Goal: Book appointment/travel/reservation

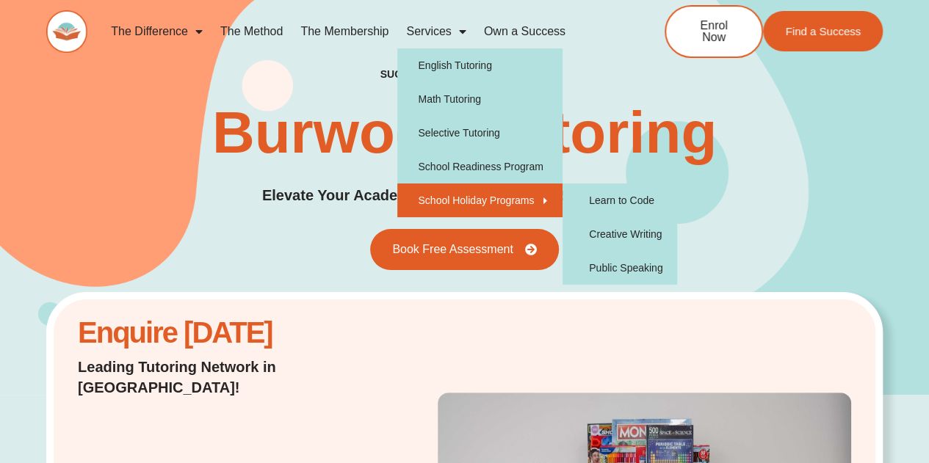
click at [459, 197] on link "School Holiday Programs" at bounding box center [479, 201] width 165 height 34
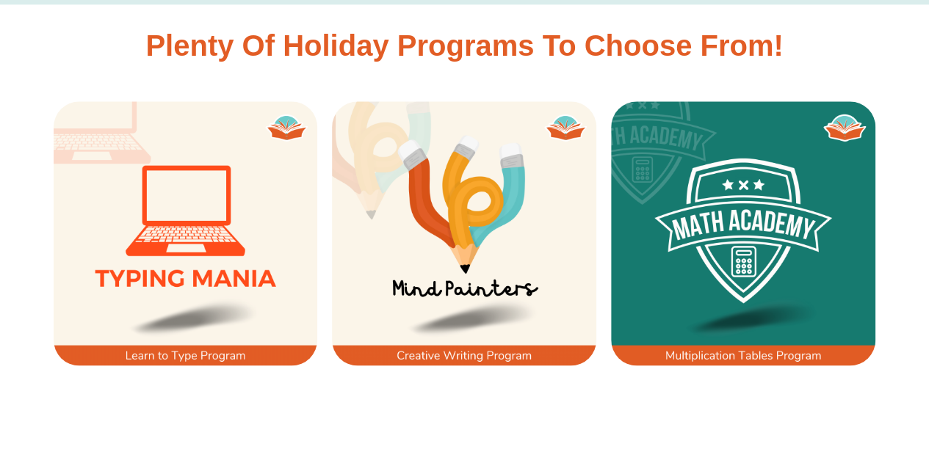
scroll to position [872, 0]
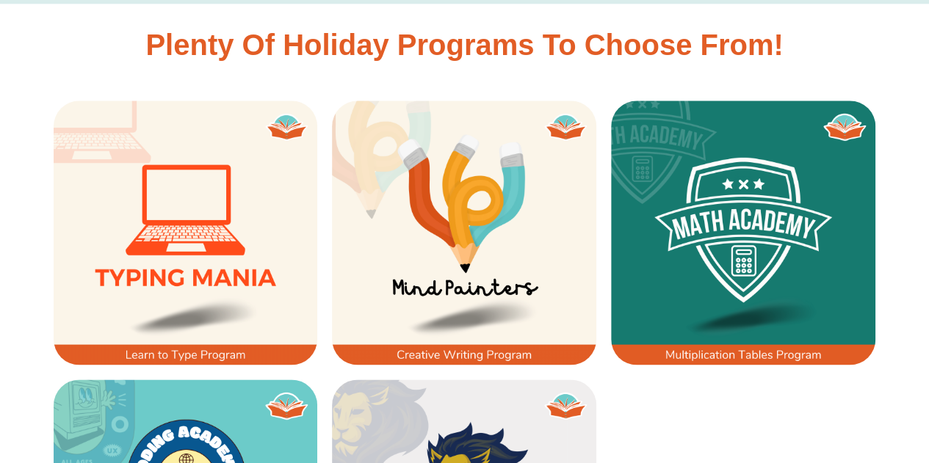
click at [466, 236] on img at bounding box center [464, 233] width 264 height 264
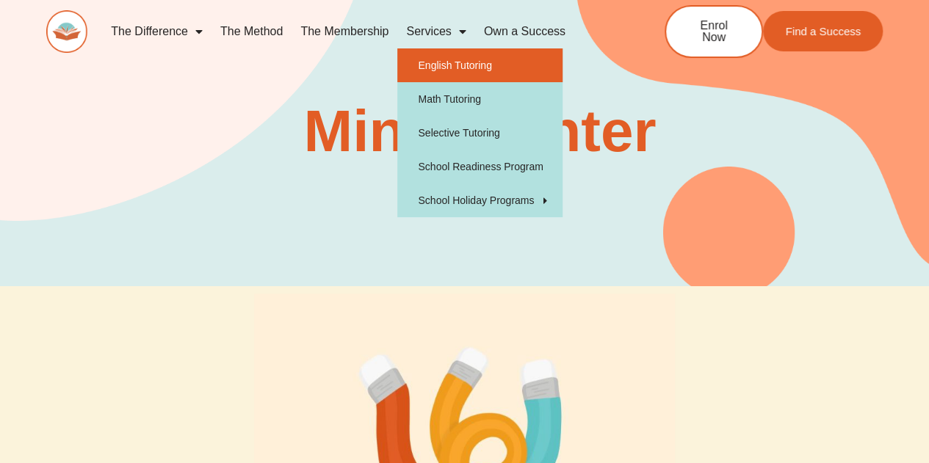
click at [466, 62] on link "English Tutoring" at bounding box center [479, 65] width 165 height 34
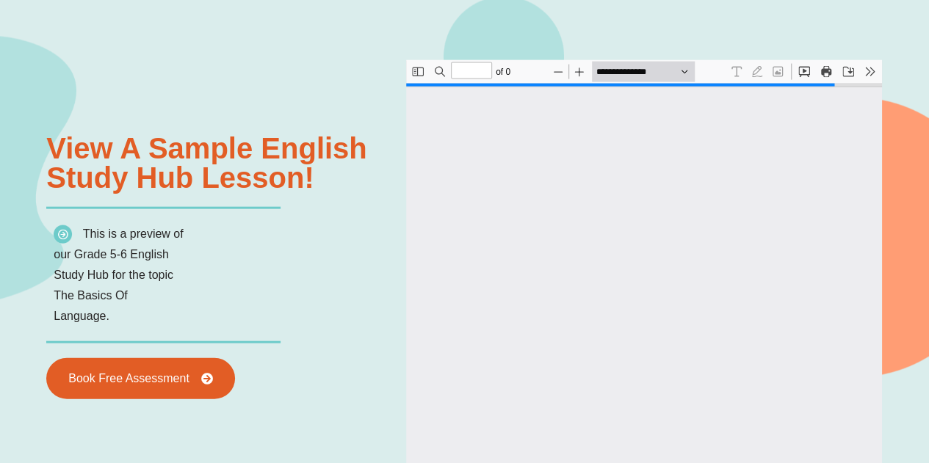
type input "*"
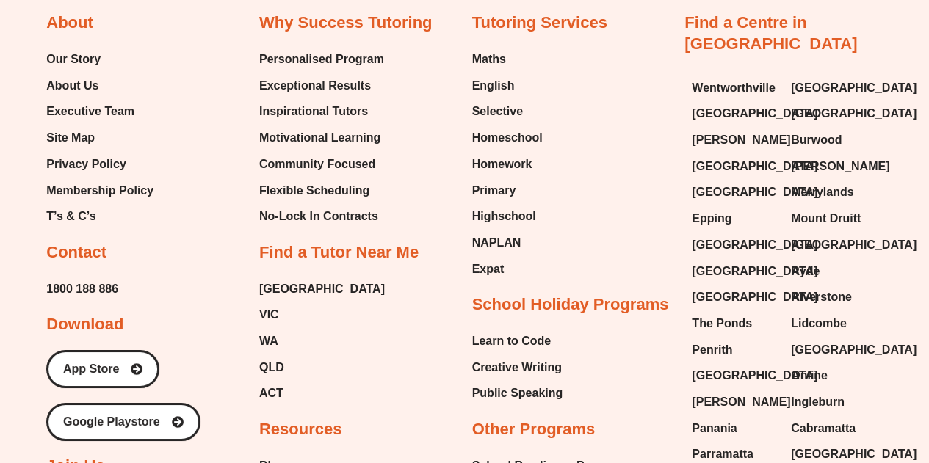
scroll to position [5224, 0]
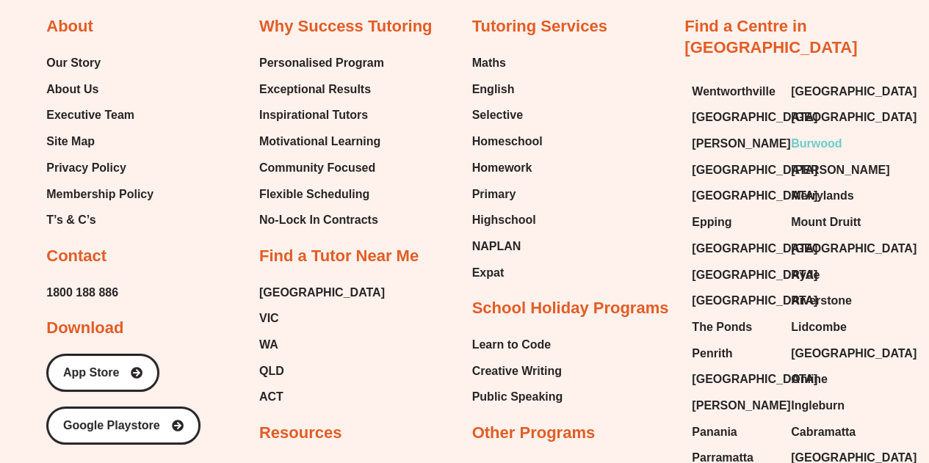
click at [811, 133] on span "Burwood" at bounding box center [816, 144] width 51 height 22
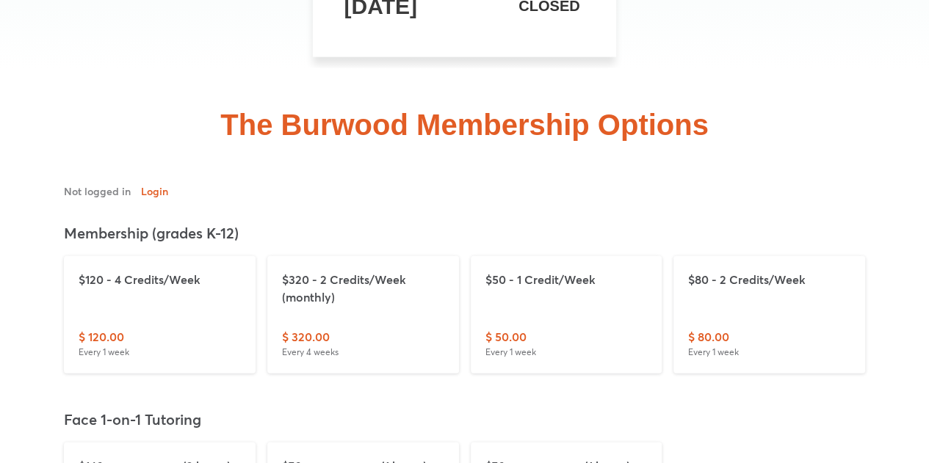
scroll to position [4478, 0]
click at [187, 272] on div "$120 - 4 Credits/Week" at bounding box center [160, 300] width 162 height 57
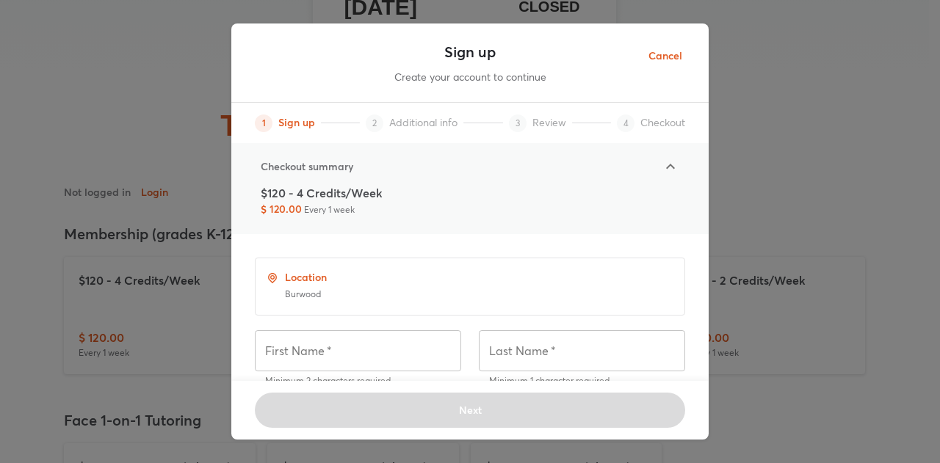
click at [765, 82] on div "Sign up Create your account to continue 1 Sign up 2 Additional info 3 Review 4 …" at bounding box center [470, 231] width 940 height 463
click at [671, 53] on span "Cancel" at bounding box center [665, 56] width 34 height 18
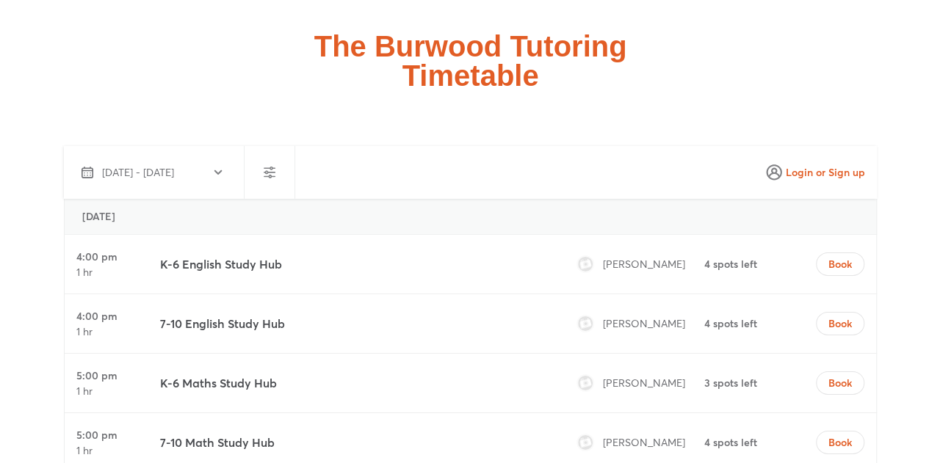
scroll to position [5083, 0]
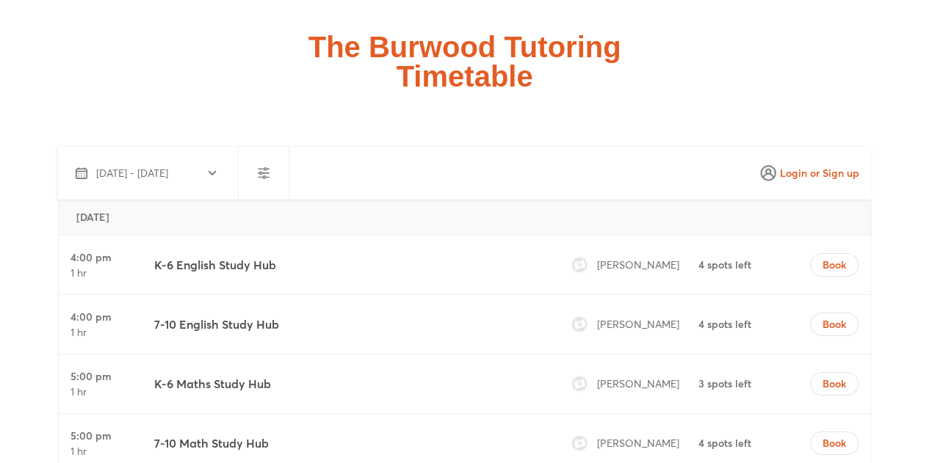
click at [256, 164] on icon "button" at bounding box center [264, 173] width 18 height 18
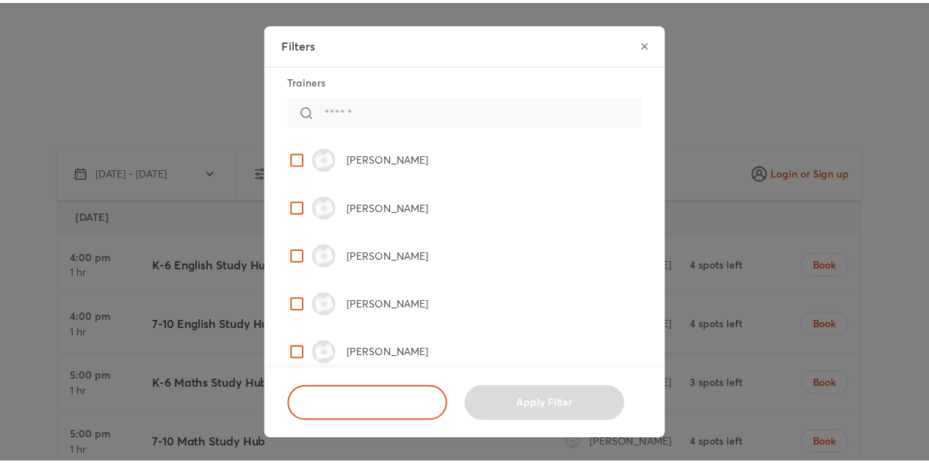
scroll to position [0, 0]
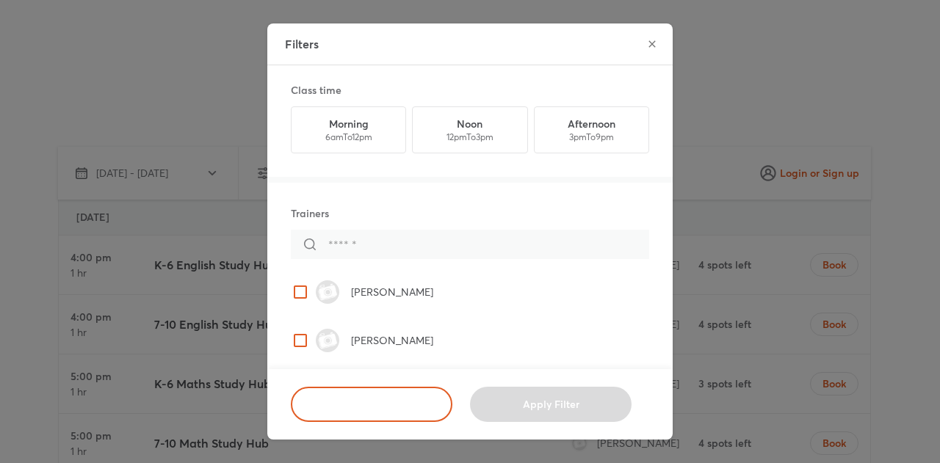
click at [652, 43] on icon "close" at bounding box center [652, 44] width 12 height 12
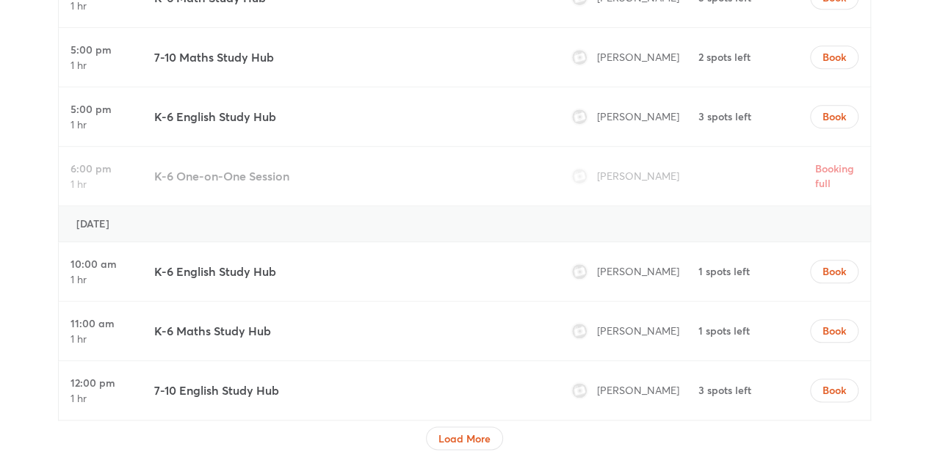
scroll to position [6232, 0]
click at [471, 431] on span "Load More" at bounding box center [464, 438] width 52 height 15
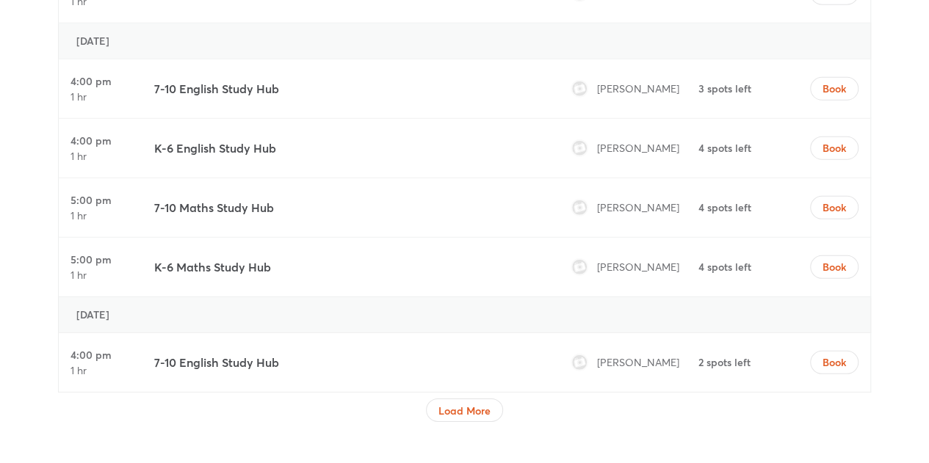
scroll to position [7628, 0]
click at [467, 400] on button "Load More" at bounding box center [464, 411] width 77 height 23
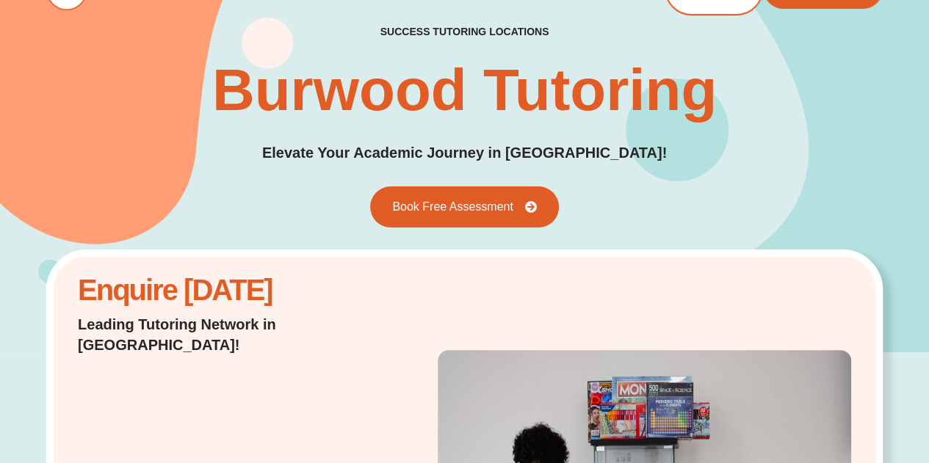
scroll to position [0, 0]
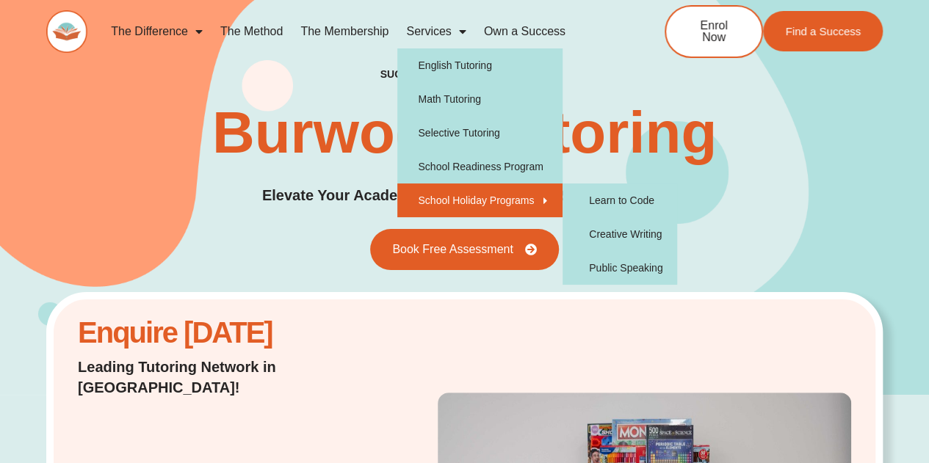
click at [463, 195] on link "School Holiday Programs" at bounding box center [479, 201] width 165 height 34
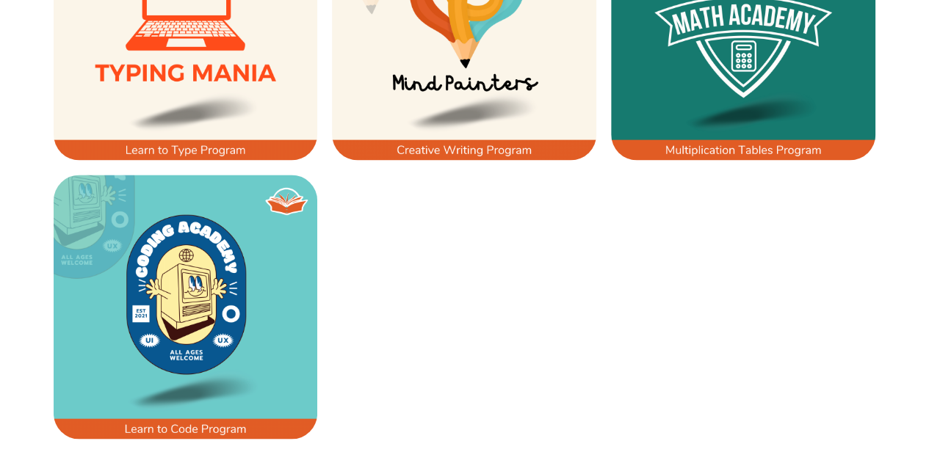
scroll to position [1076, 0]
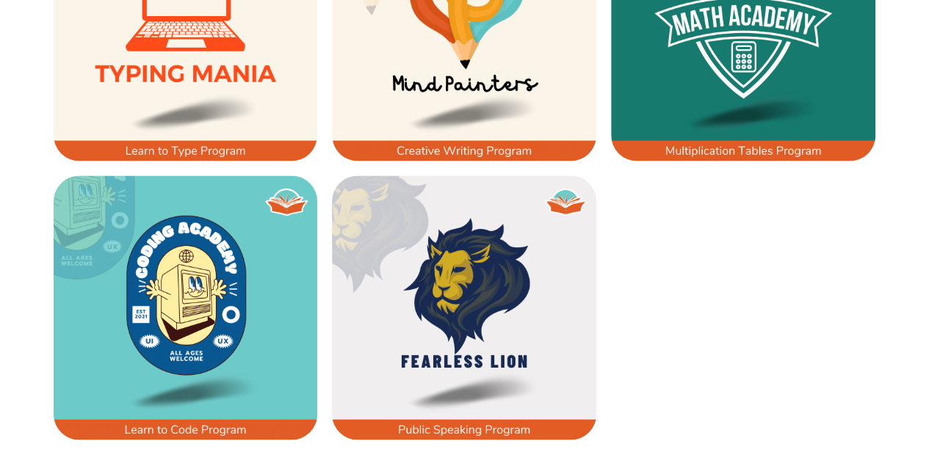
click at [475, 80] on img at bounding box center [464, 28] width 264 height 264
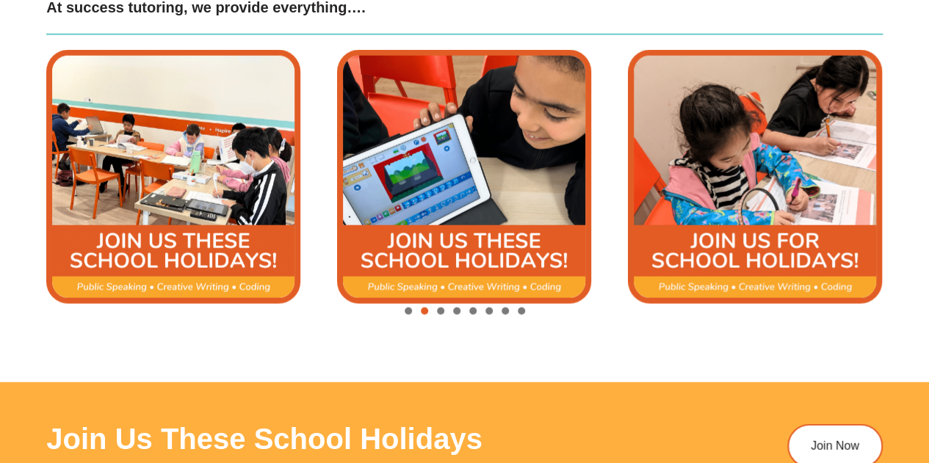
scroll to position [1701, 0]
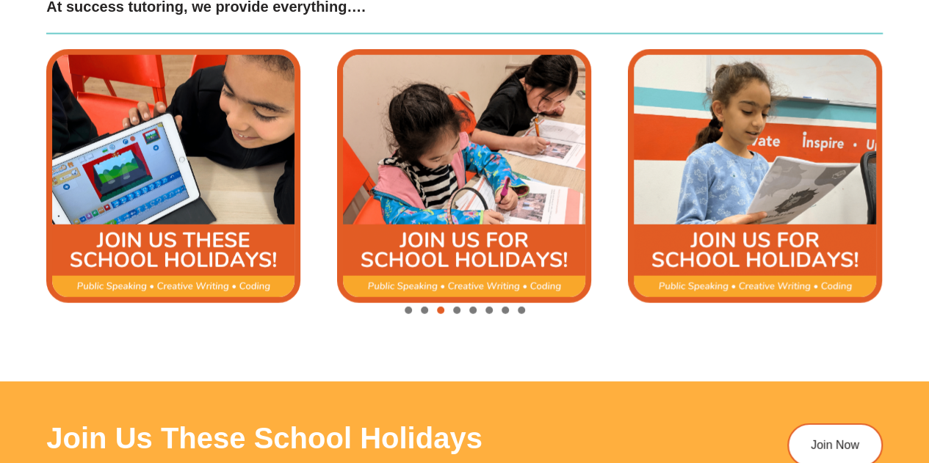
click at [408, 312] on span "Go to slide 1" at bounding box center [408, 310] width 7 height 7
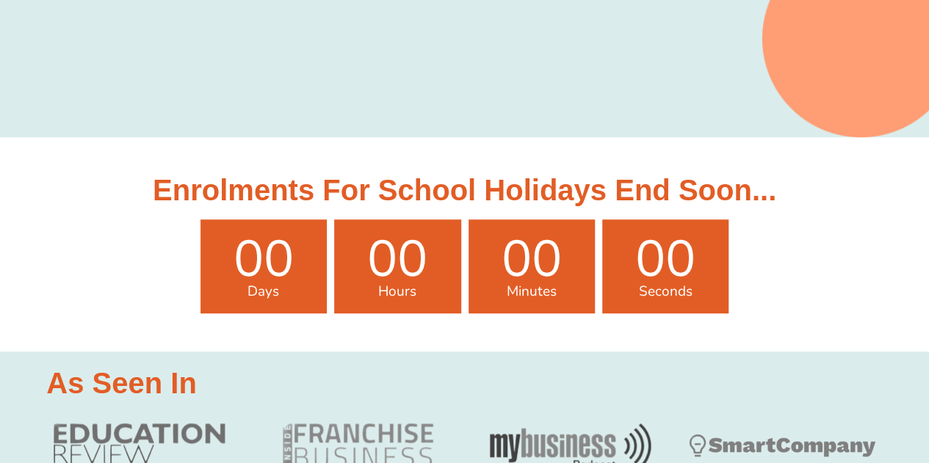
scroll to position [0, 0]
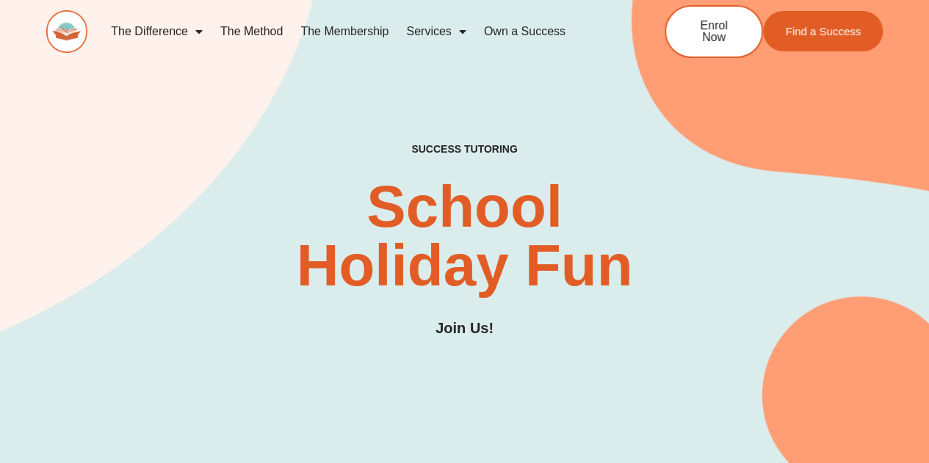
click at [693, 117] on div "SUCCESS TUTORING​ School Holiday Fun Join Us!" at bounding box center [464, 219] width 836 height 552
click at [349, 28] on link "The Membership" at bounding box center [345, 32] width 106 height 34
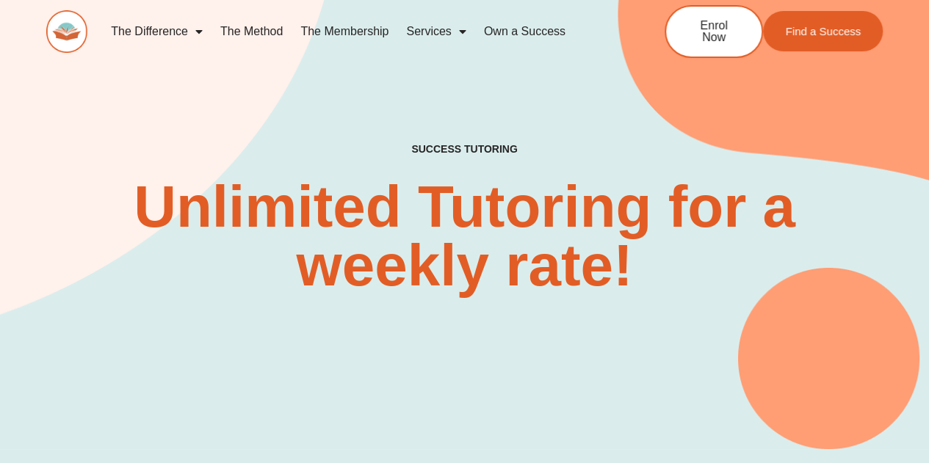
click at [247, 37] on link "The Method" at bounding box center [251, 32] width 80 height 34
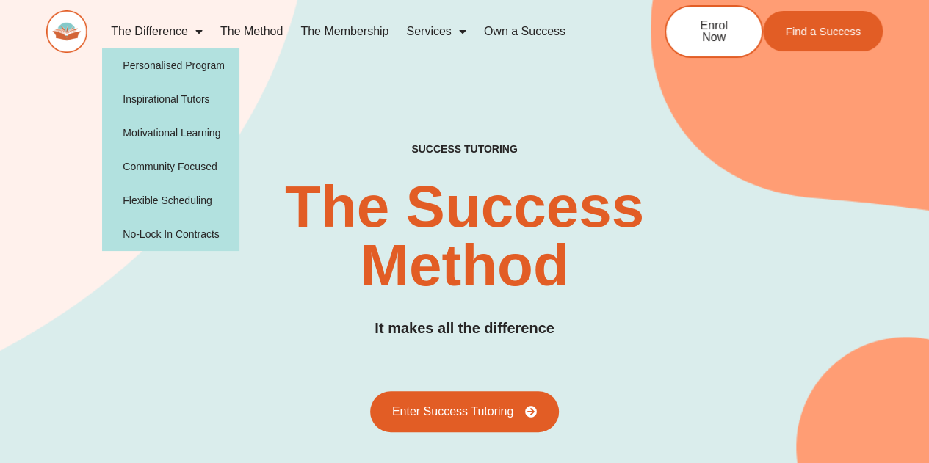
click at [71, 23] on img at bounding box center [66, 31] width 41 height 43
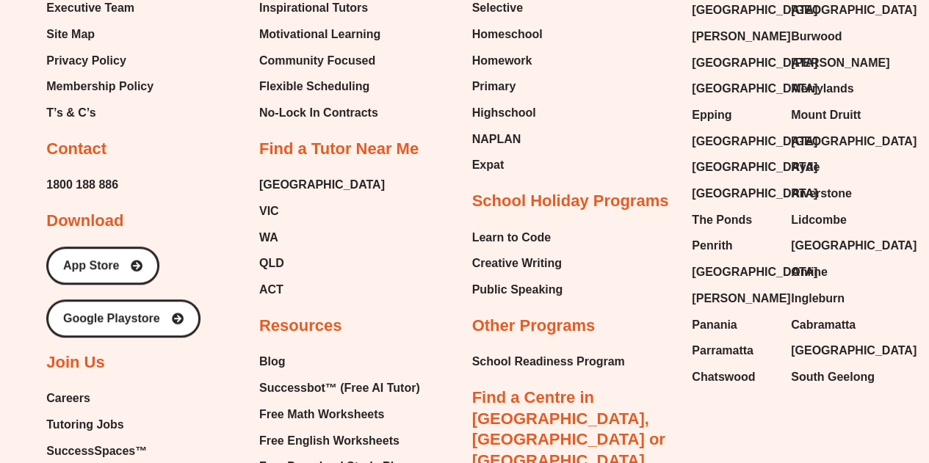
scroll to position [6236, 0]
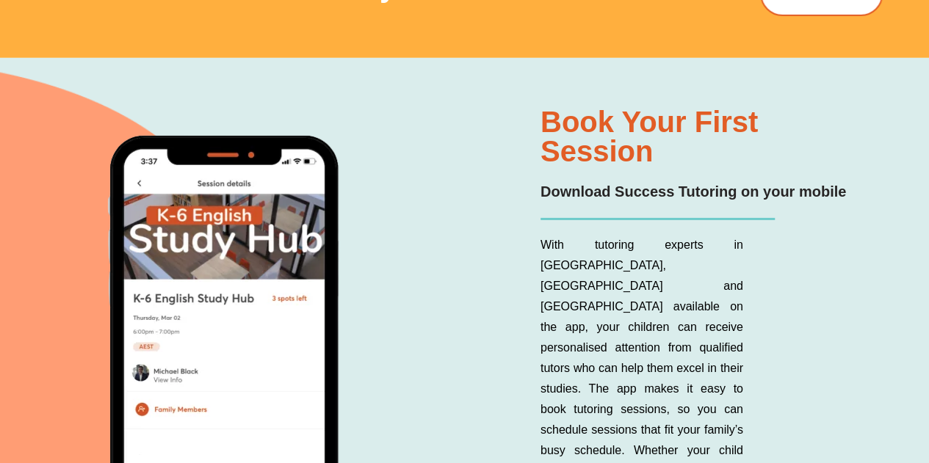
scroll to position [7783, 0]
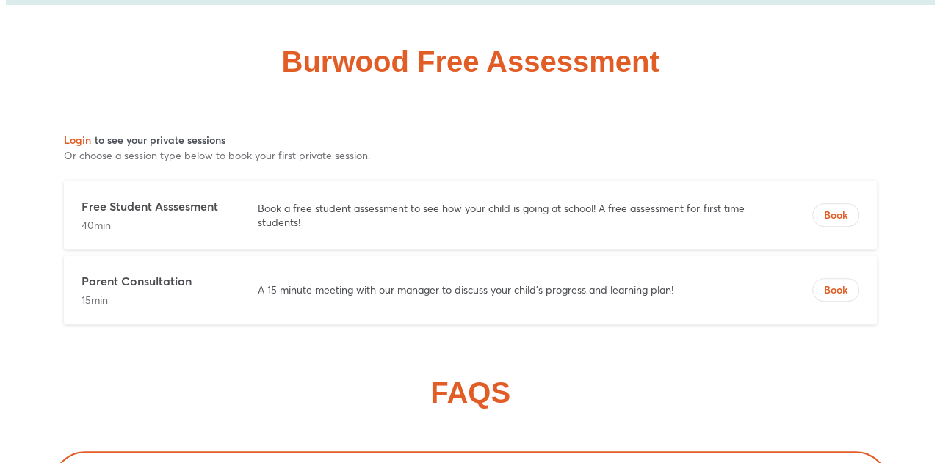
scroll to position [8512, 0]
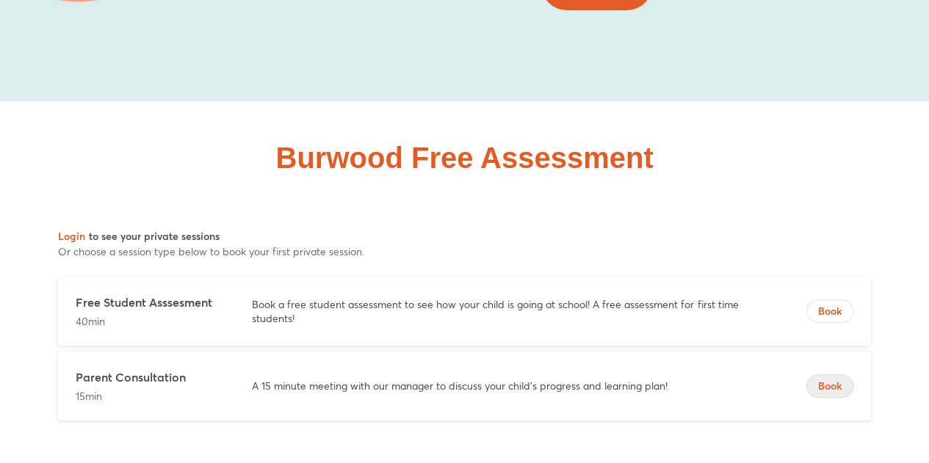
click at [825, 374] on button "Book" at bounding box center [829, 385] width 47 height 23
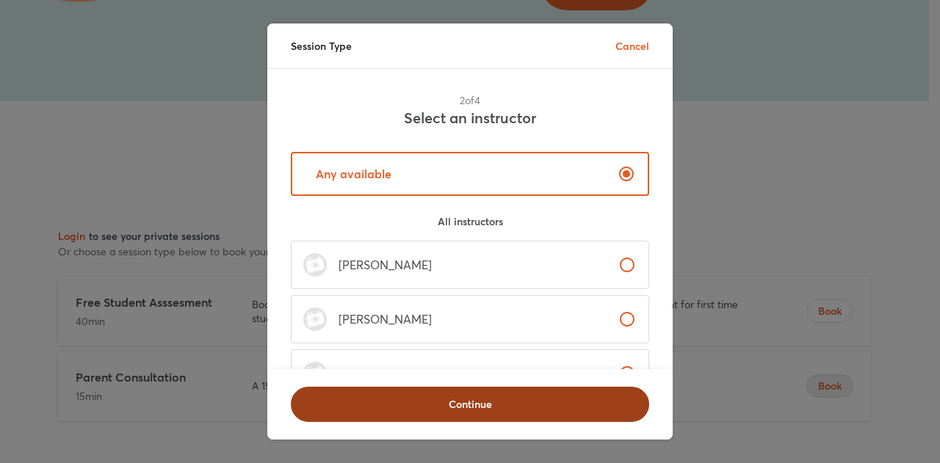
click at [451, 397] on span "Continue" at bounding box center [470, 404] width 320 height 15
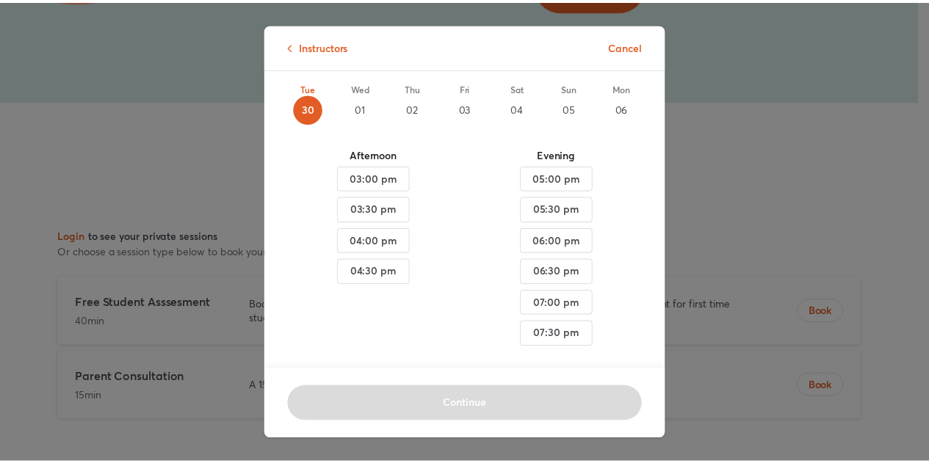
scroll to position [110, 0]
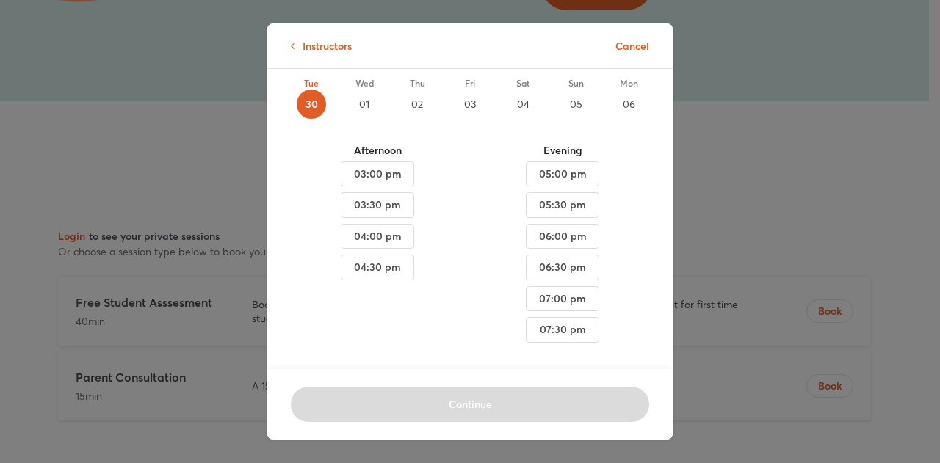
click at [155, 256] on div "Instructors Cancel 3 of 4 Select a time slot [DATE] - 06, 2025 Tue 30 Wed 01 Th…" at bounding box center [470, 231] width 940 height 463
click at [634, 46] on p "Cancel" at bounding box center [632, 45] width 34 height 15
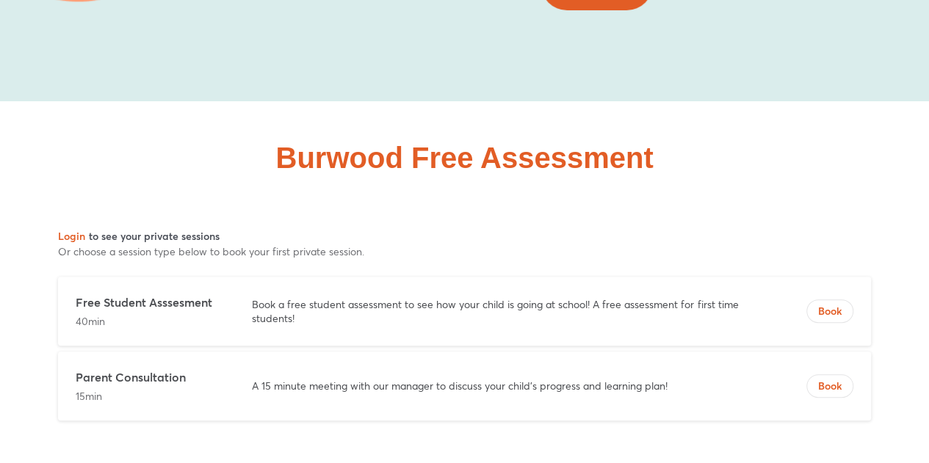
click at [468, 277] on div "Free Student Asssesment 40min Book a free student assessment to see how your ch…" at bounding box center [464, 311] width 813 height 69
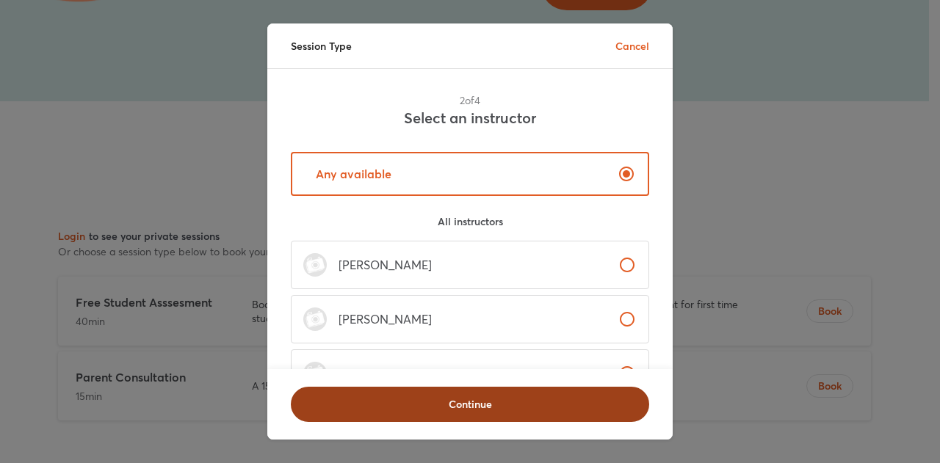
click at [468, 398] on span "Continue" at bounding box center [470, 404] width 320 height 15
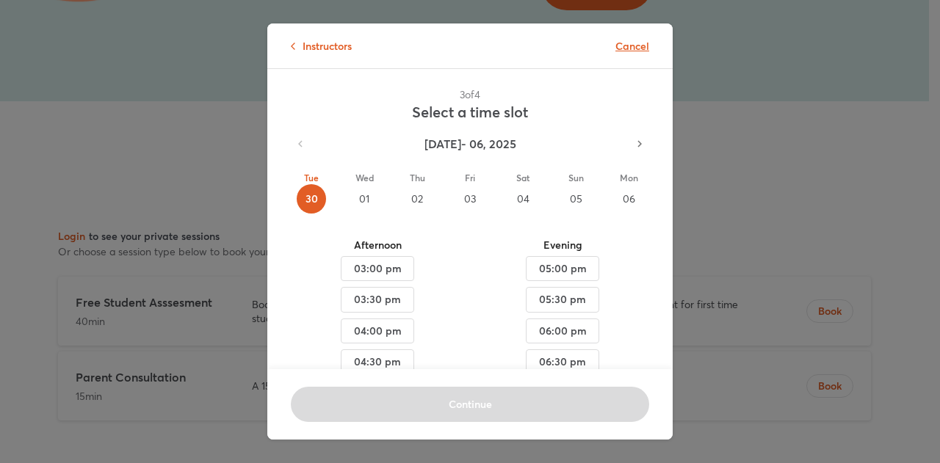
click at [629, 43] on p "Cancel" at bounding box center [632, 45] width 34 height 15
